Goal: Navigation & Orientation: Find specific page/section

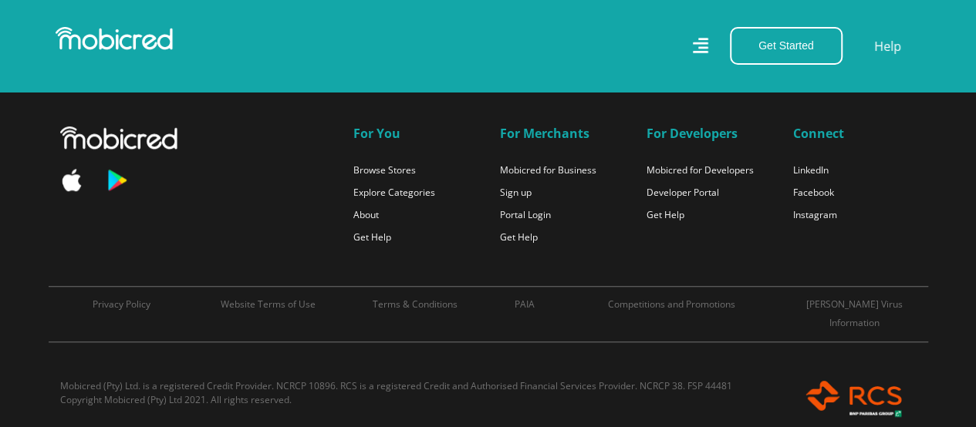
scroll to position [0, 2638]
click at [358, 211] on link "About" at bounding box center [365, 214] width 25 height 13
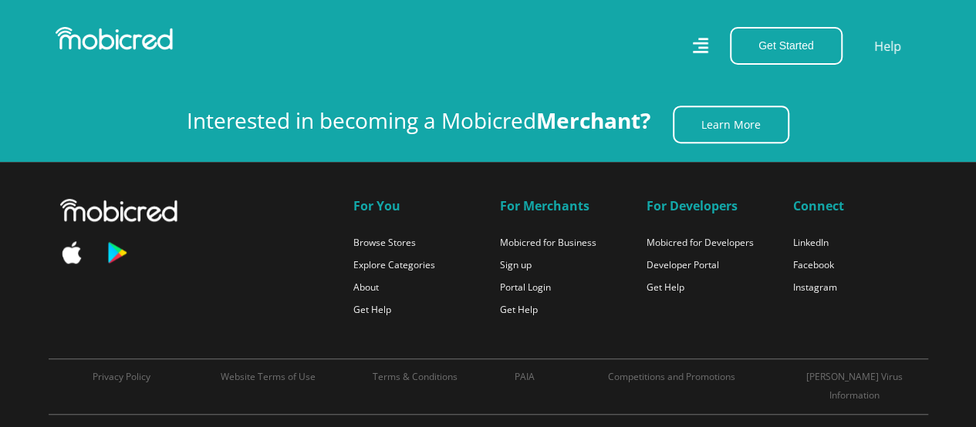
scroll to position [3422, 0]
